Goal: Task Accomplishment & Management: Complete application form

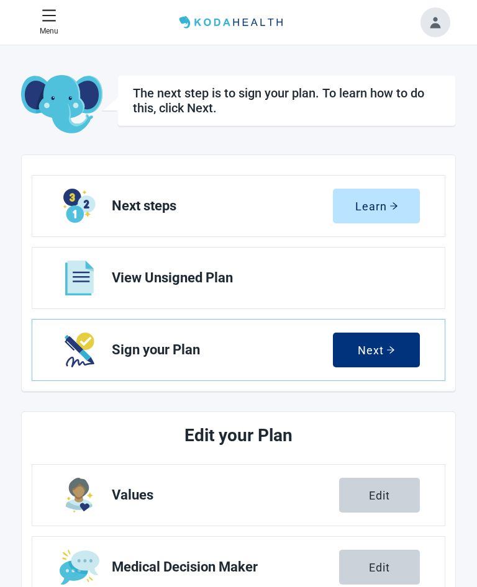
click at [383, 347] on div "Next" at bounding box center [376, 350] width 37 height 12
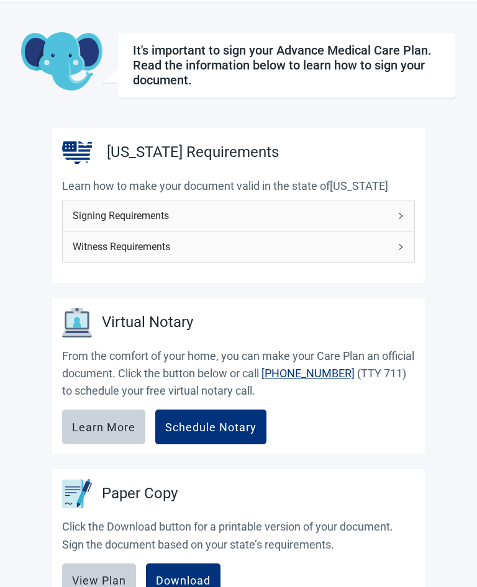
scroll to position [42, 0]
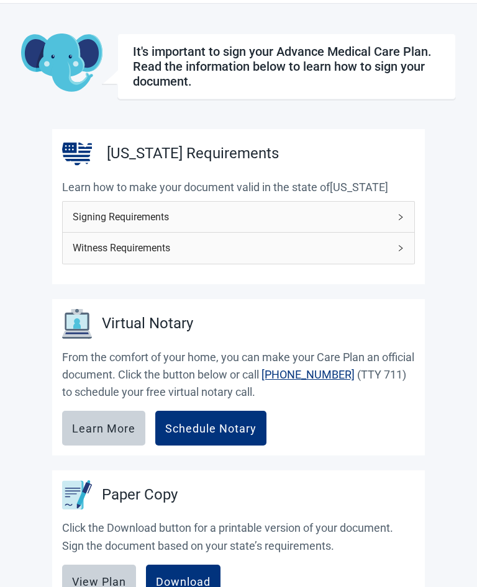
click at [395, 213] on div "Signing Requirements" at bounding box center [238, 217] width 351 height 30
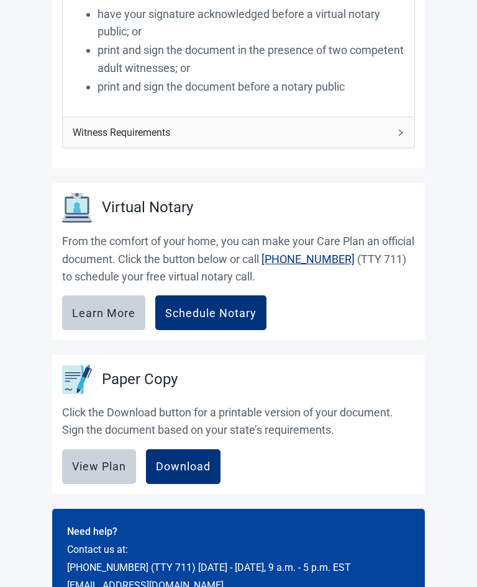
scroll to position [320, 0]
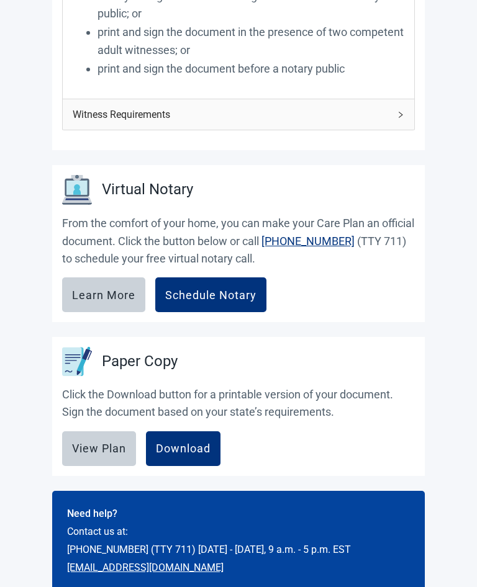
click at [183, 447] on div "Download" at bounding box center [183, 449] width 55 height 12
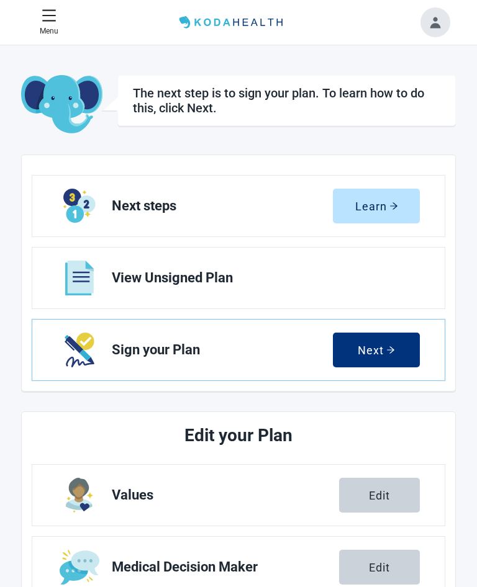
click at [368, 356] on div "Next" at bounding box center [376, 350] width 37 height 12
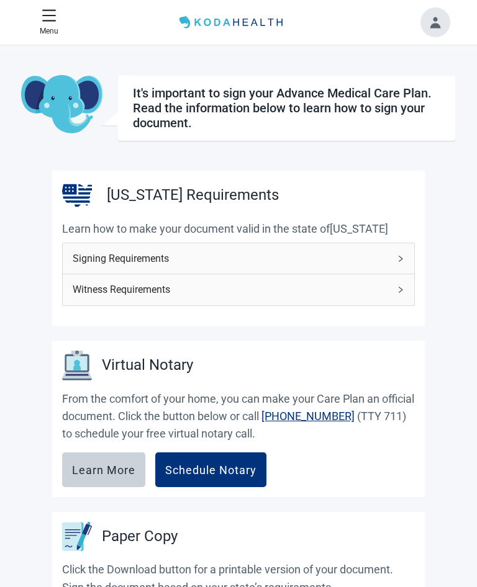
click at [50, 23] on span "menu" at bounding box center [49, 15] width 15 height 15
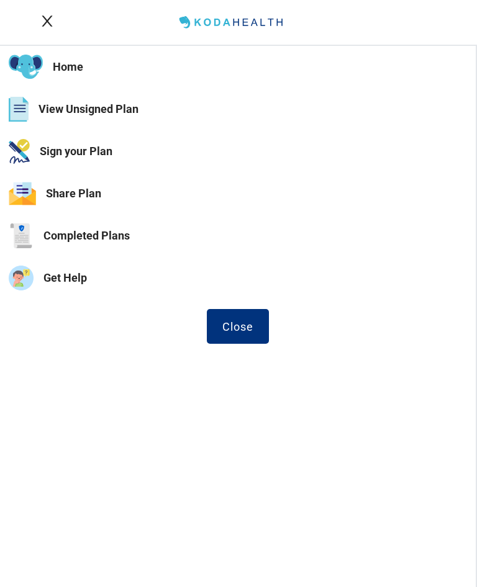
click at [84, 153] on button "Sign your Plan" at bounding box center [238, 151] width 476 height 42
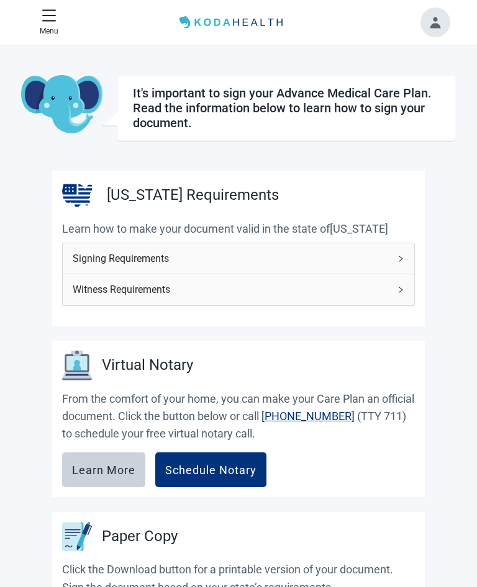
click at [440, 22] on button "Toggle account menu" at bounding box center [435, 22] width 30 height 30
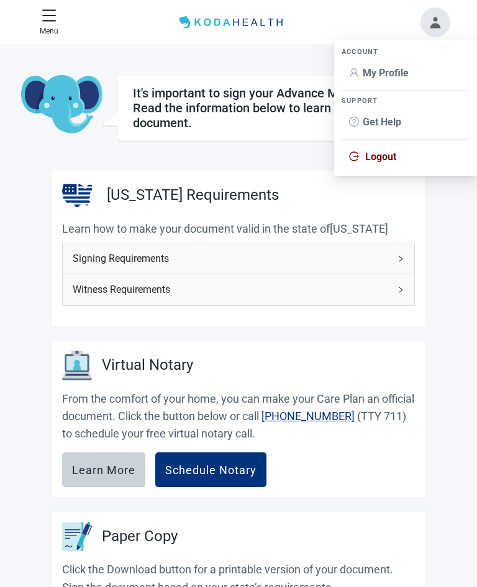
click at [384, 161] on span "Logout" at bounding box center [380, 157] width 31 height 12
